Goal: Navigation & Orientation: Understand site structure

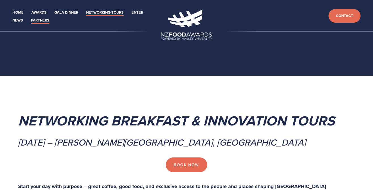
click at [40, 20] on link "Partners" at bounding box center [40, 20] width 18 height 7
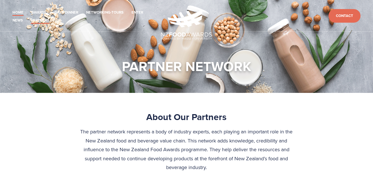
click at [22, 14] on link "Home" at bounding box center [17, 12] width 11 height 7
